Goal: Navigation & Orientation: Find specific page/section

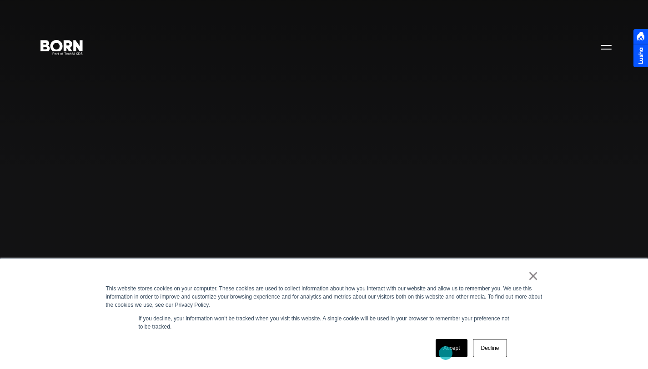
click at [445, 353] on link "Accept" at bounding box center [451, 348] width 32 height 18
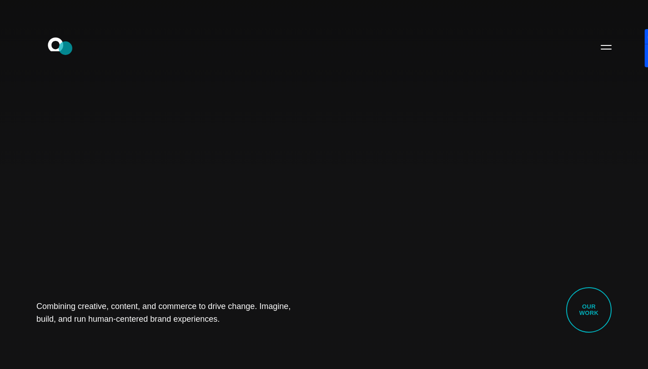
click at [66, 46] on icon ".st0{display:none;} .st1{display:inline;} .st2{font-family:'HelveticaNeue-Mediu…" at bounding box center [62, 47] width 58 height 24
click at [604, 39] on button "Primary Menu" at bounding box center [606, 46] width 22 height 19
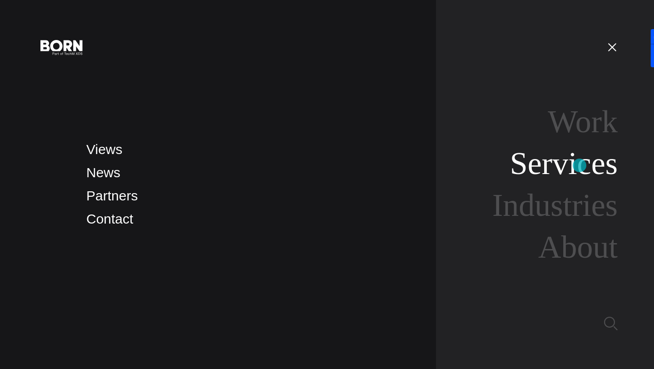
click at [580, 165] on link "Services" at bounding box center [564, 163] width 108 height 35
